Goal: Information Seeking & Learning: Learn about a topic

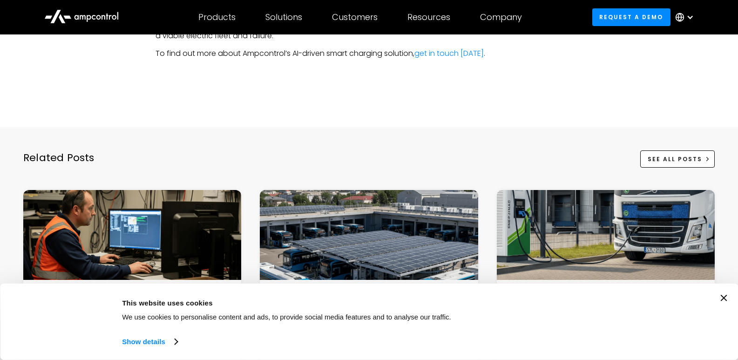
scroll to position [3351, 0]
